Goal: Information Seeking & Learning: Check status

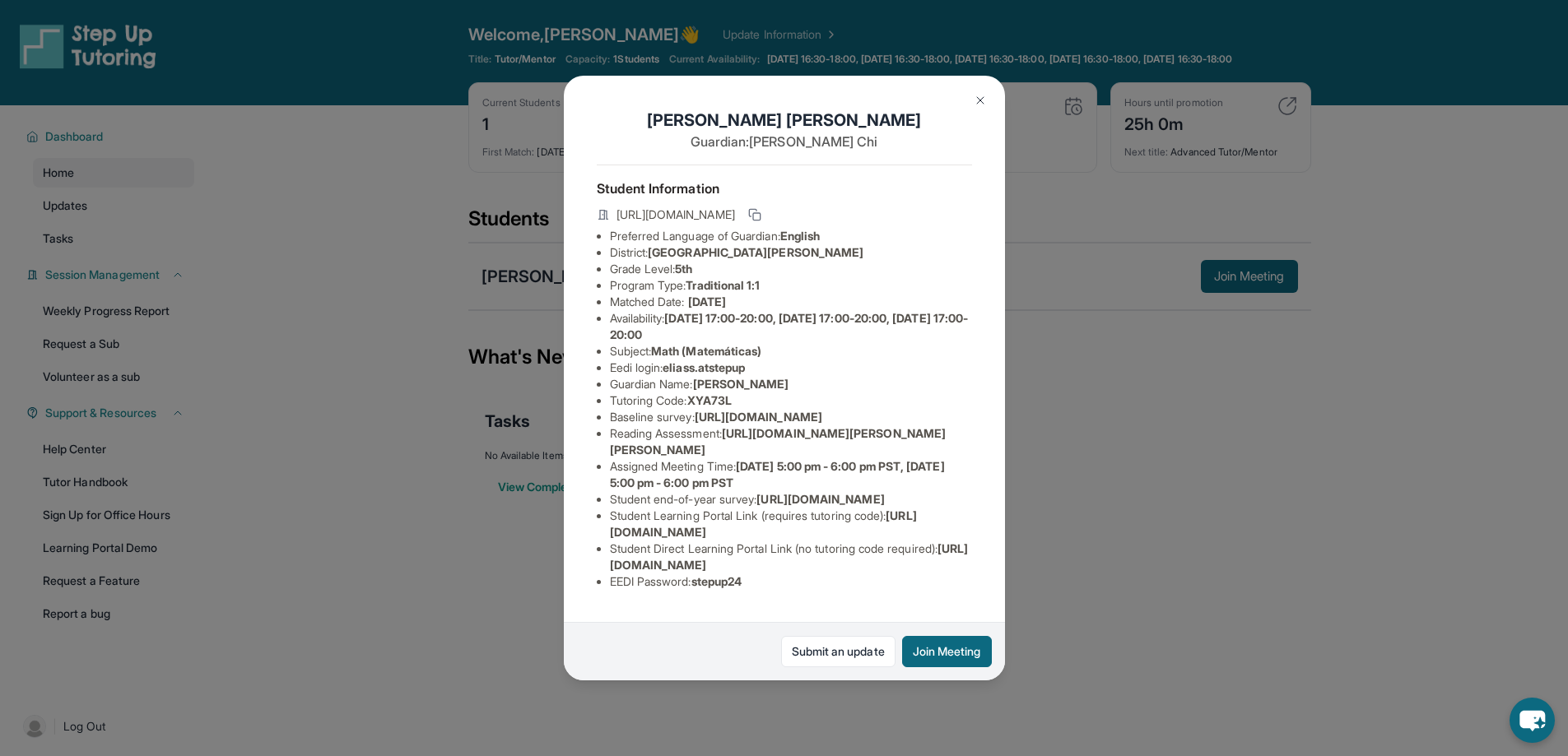
click at [1082, 613] on div "Elias Serrano Chi Guardian: Hanwen Chi Student Information https://student-port…" at bounding box center [784, 378] width 1568 height 756
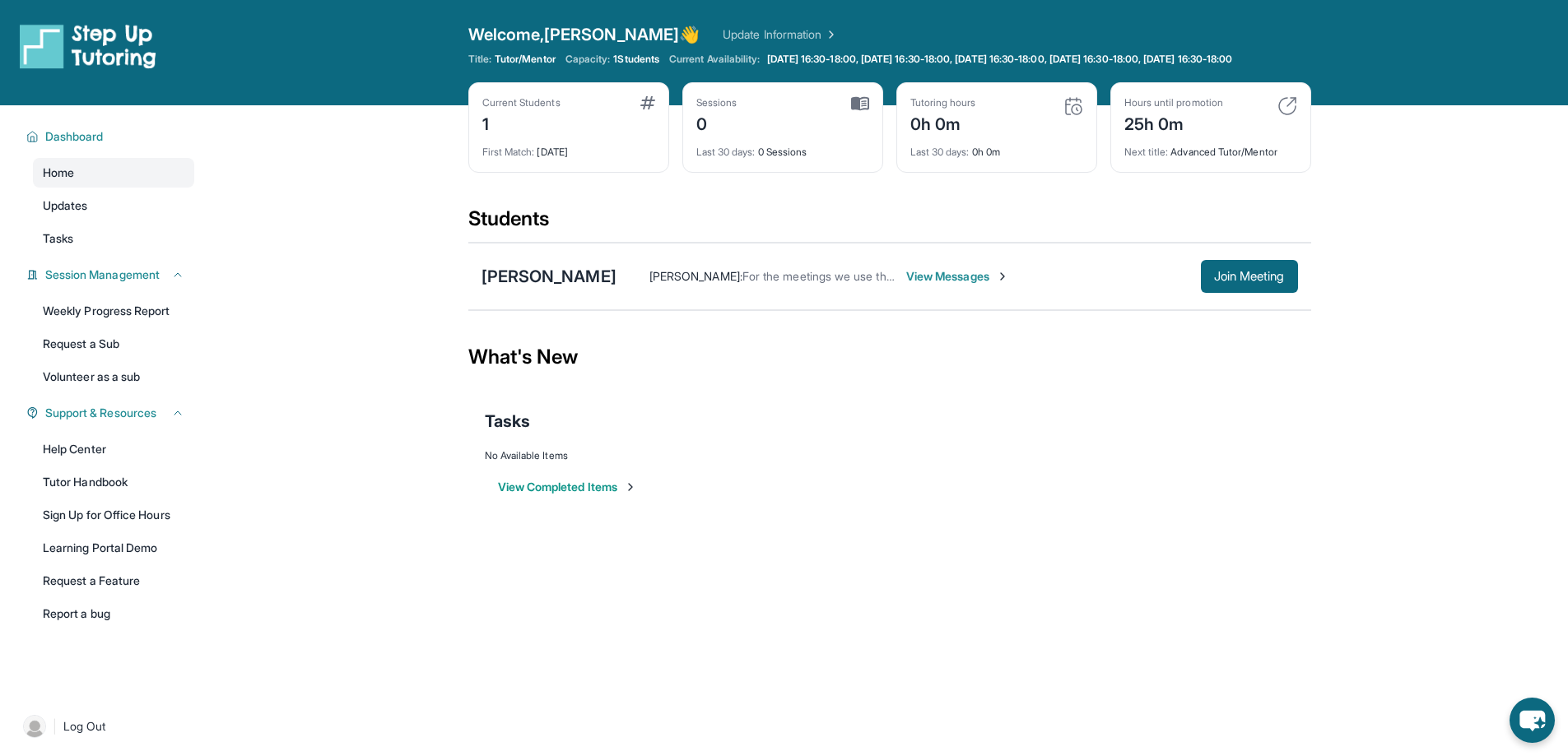
click at [1074, 116] on img at bounding box center [1073, 106] width 20 height 20
click at [867, 111] on img at bounding box center [860, 103] width 18 height 15
click at [523, 60] on span "Tutor/Mentor" at bounding box center [525, 59] width 61 height 13
click at [61, 214] on span "Updates" at bounding box center [65, 205] width 45 height 17
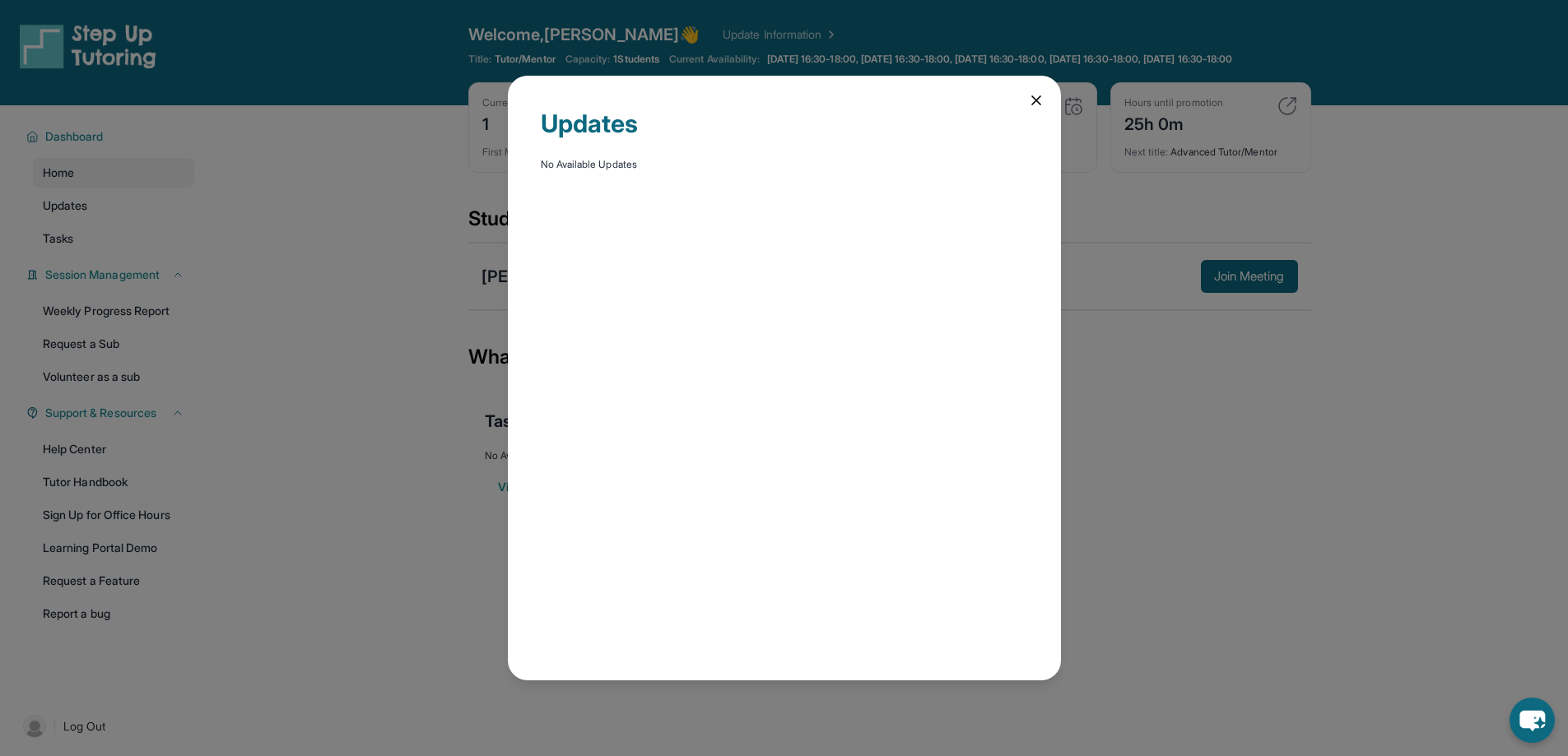
click at [1041, 97] on div "Updates No Available Updates" at bounding box center [784, 378] width 553 height 605
click at [1022, 95] on div "Updates No Available Updates" at bounding box center [784, 378] width 553 height 605
click at [1033, 100] on icon at bounding box center [1036, 100] width 17 height 17
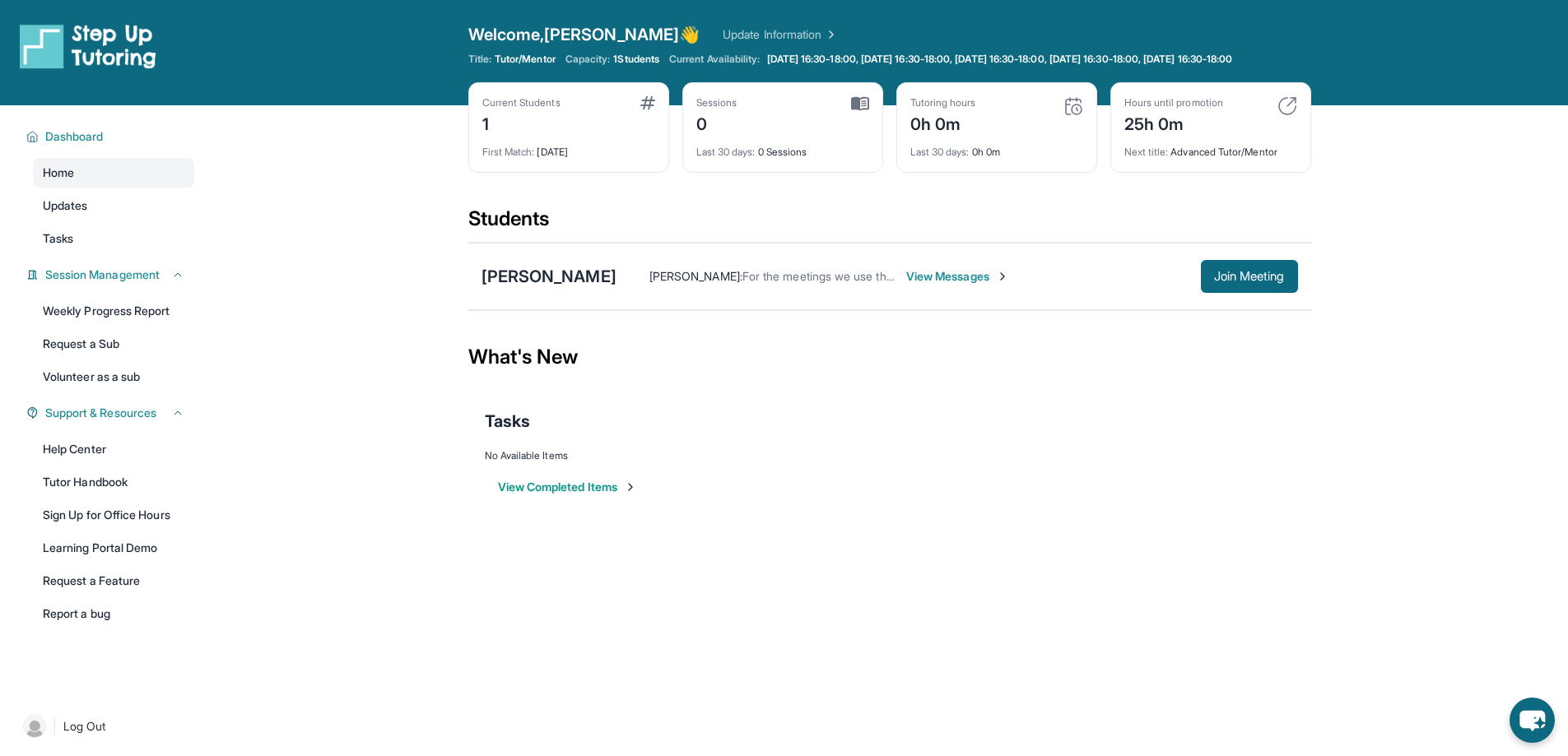
drag, startPoint x: 1301, startPoint y: 117, endPoint x: 1188, endPoint y: 111, distance: 113.2
click at [1298, 118] on div "Hours until promotion 25h 0m Next title : Advanced Tutor/Mentor" at bounding box center [1211, 128] width 201 height 91
drag, startPoint x: 1012, startPoint y: 113, endPoint x: 975, endPoint y: 106, distance: 37.7
click at [985, 109] on div "Tutoring hours 0h 0m" at bounding box center [997, 115] width 173 height 39
click at [580, 271] on div "Elias Serrano Chi Bethany Lam : For the meetings we use the link https://studen…" at bounding box center [889, 276] width 843 height 68
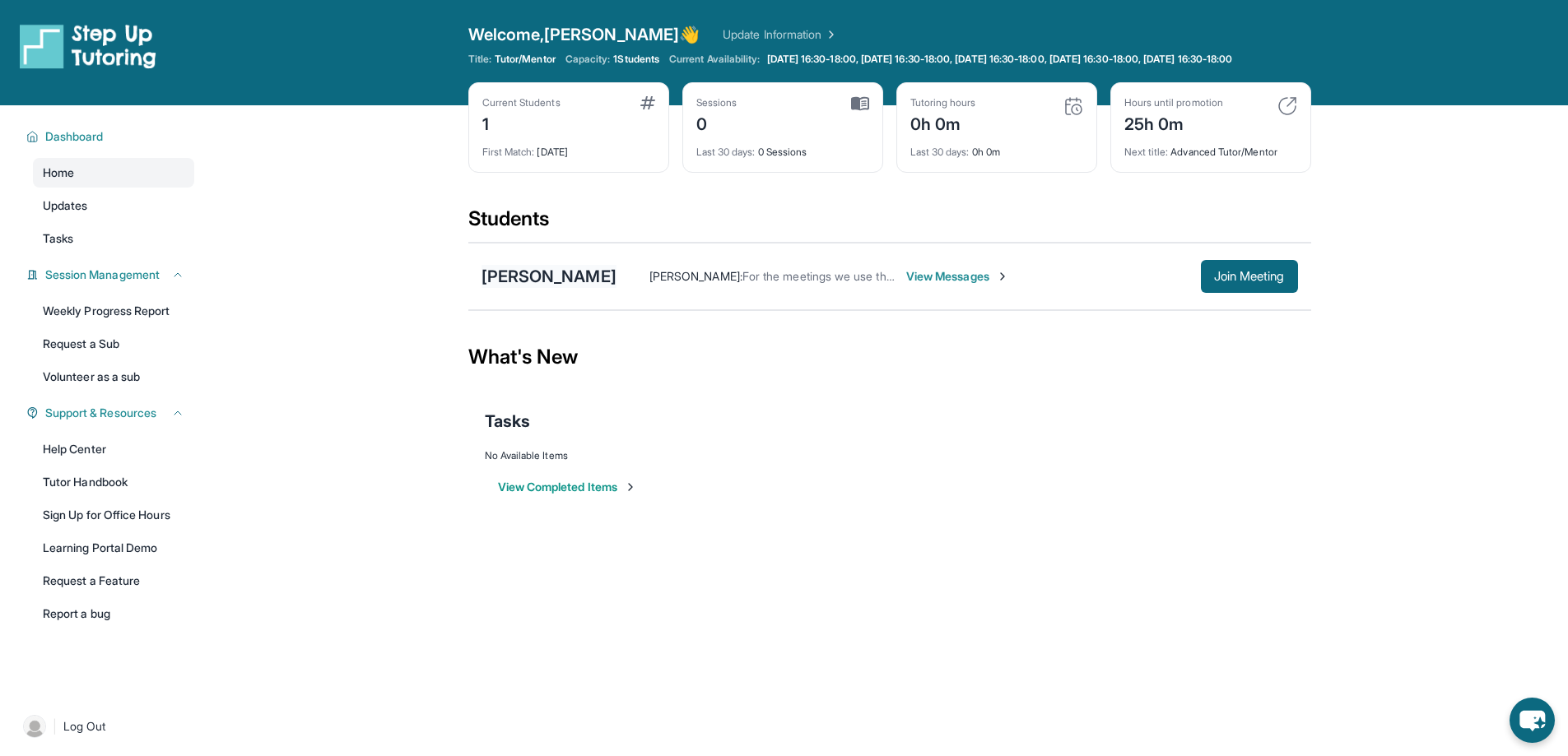
click at [577, 286] on div "[PERSON_NAME]" at bounding box center [549, 276] width 135 height 23
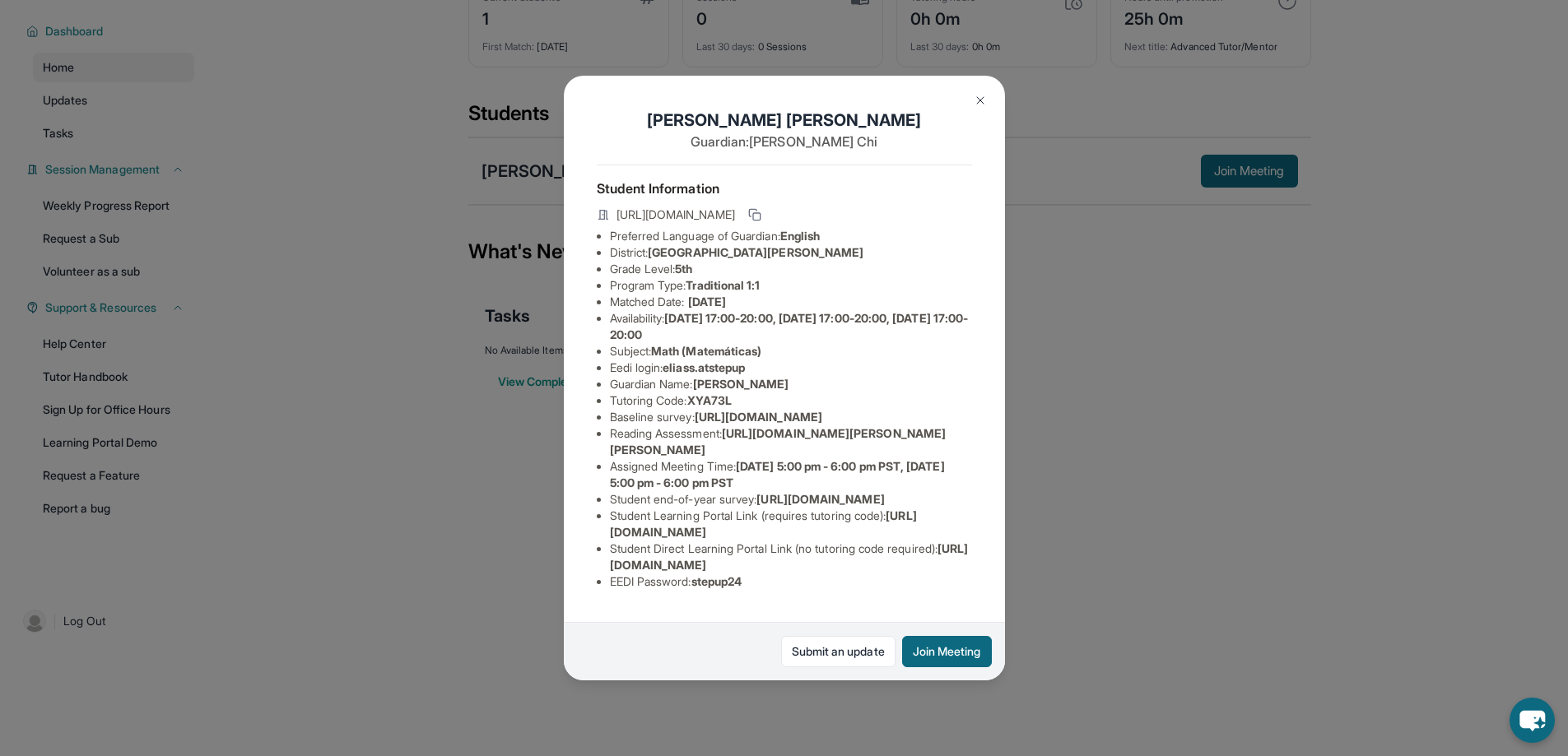
scroll to position [118, 0]
click at [869, 664] on link "Submit an update" at bounding box center [838, 651] width 115 height 31
click at [369, 187] on div "Elias Serrano Chi Guardian: Hanwen Chi Student Information https://student-port…" at bounding box center [784, 378] width 1568 height 756
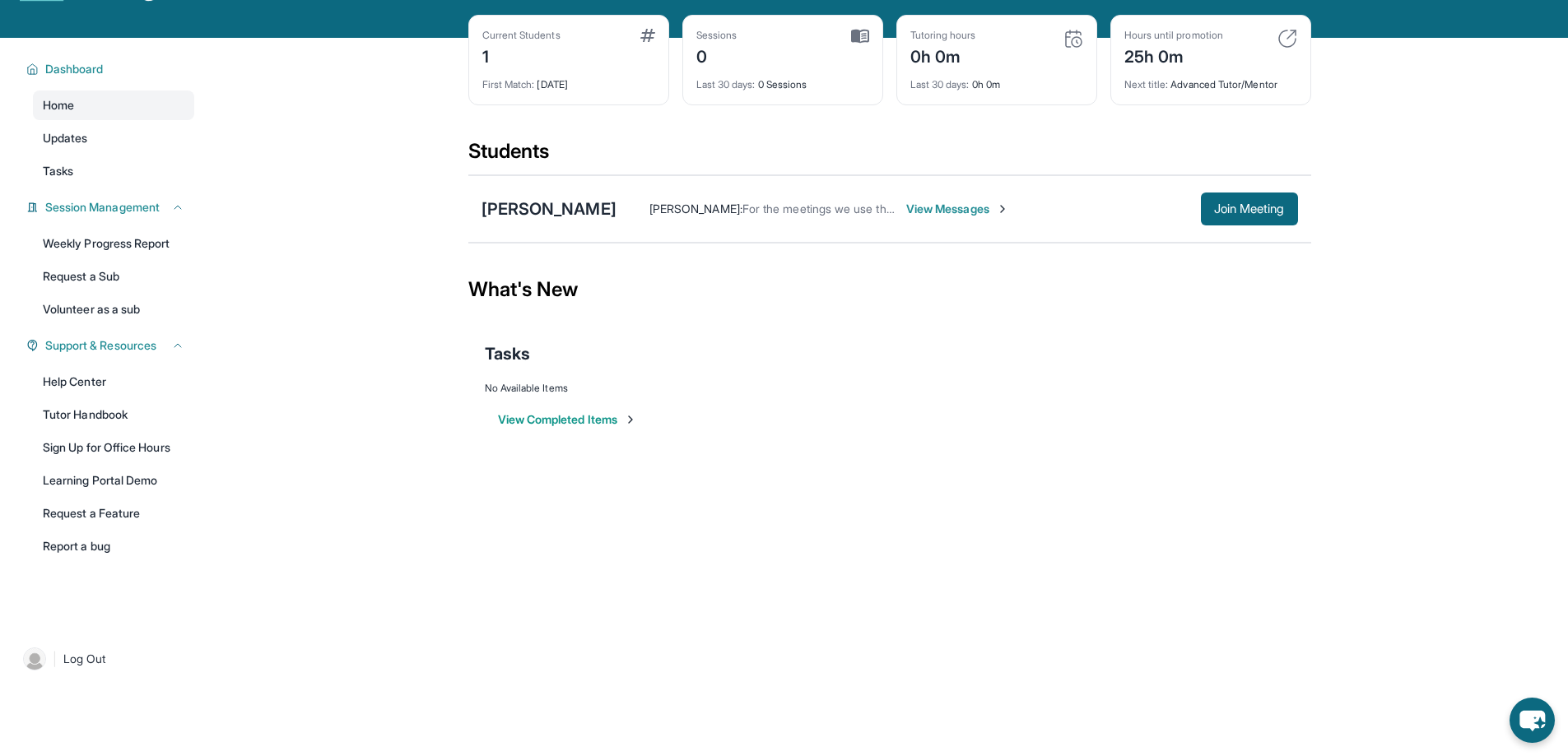
scroll to position [0, 0]
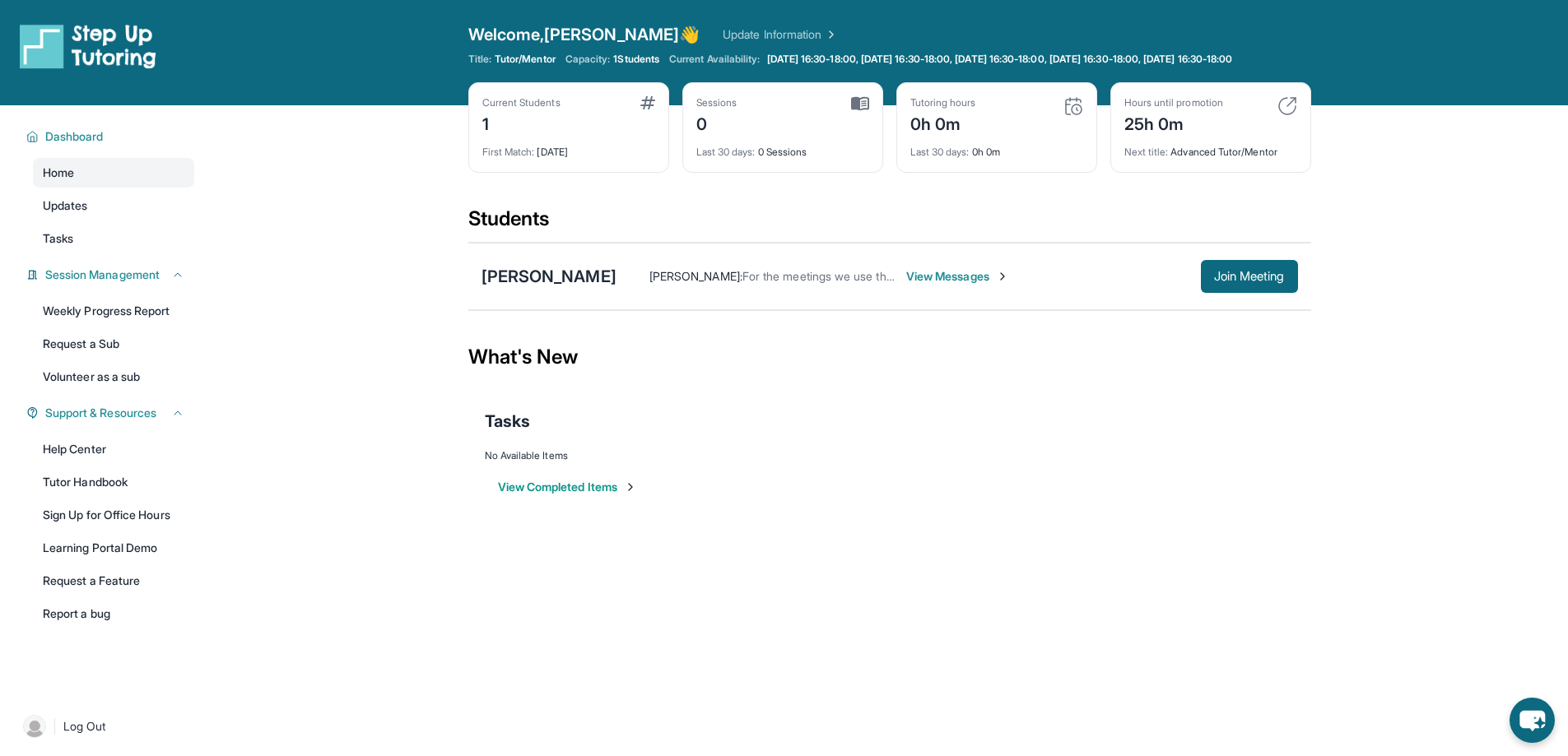
click at [1079, 115] on img at bounding box center [1073, 106] width 20 height 20
